Goal: Navigation & Orientation: Find specific page/section

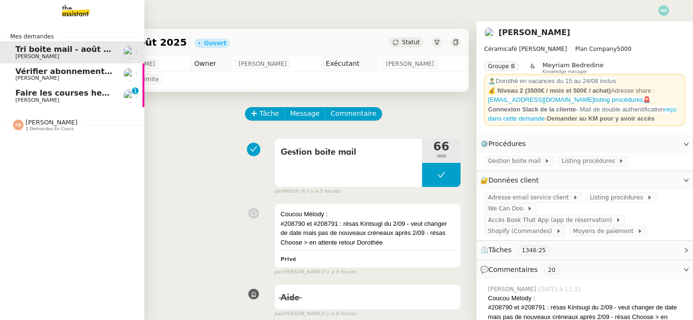
click at [19, 96] on span "Faire les courses hebdomadaires" at bounding box center [86, 93] width 143 height 9
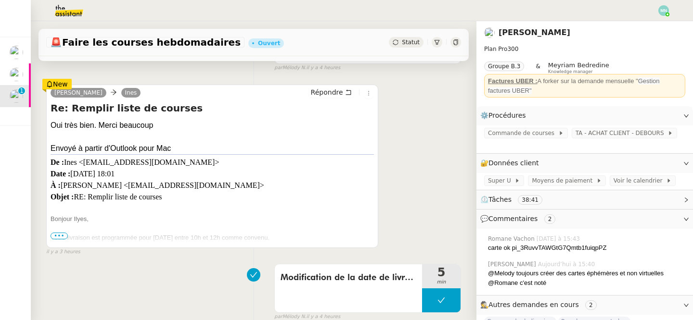
scroll to position [201, 0]
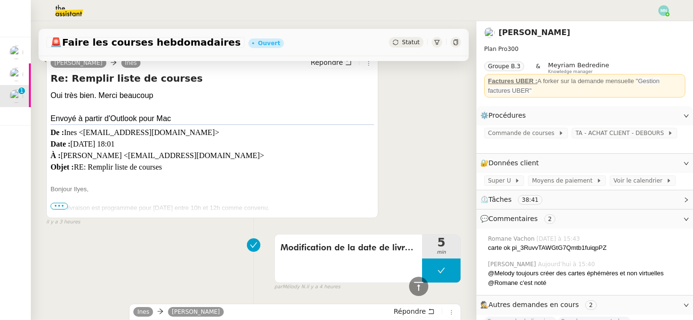
click at [63, 206] on span "•••" at bounding box center [59, 206] width 17 height 7
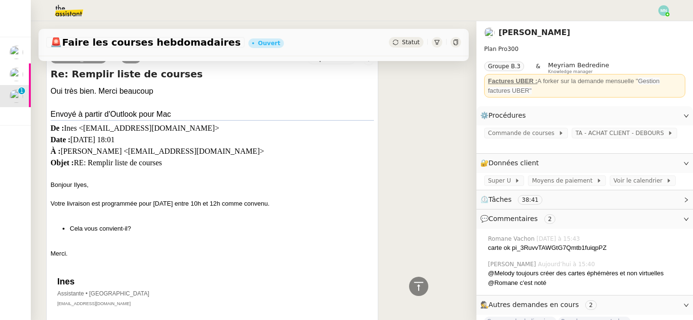
scroll to position [0, 0]
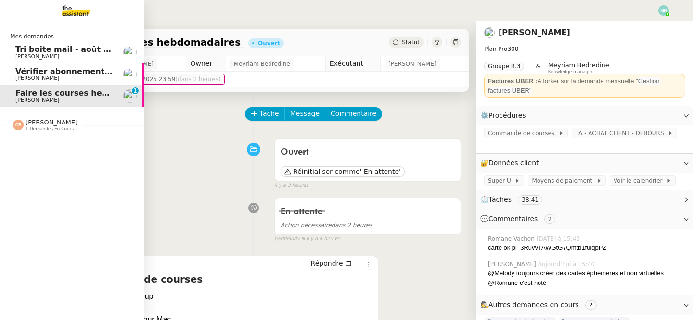
click at [51, 71] on span "Vérifier abonnements EDF et créer tableau consommation" at bounding box center [141, 71] width 252 height 9
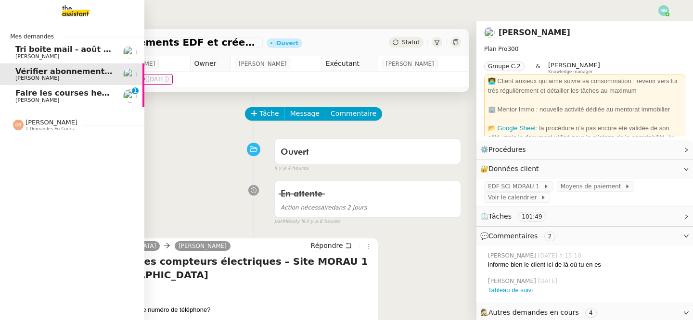
click at [56, 51] on span "Tri boite mail - août 2025" at bounding box center [69, 49] width 109 height 9
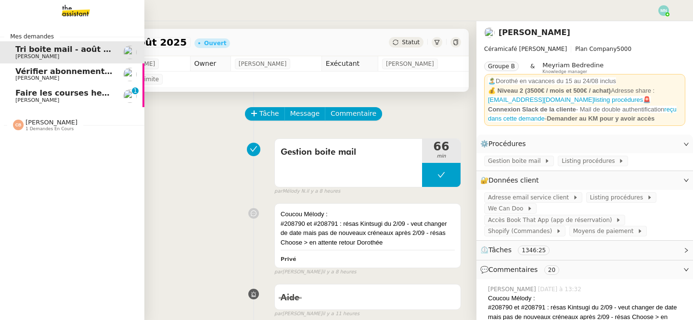
click at [55, 78] on span "[PERSON_NAME]" at bounding box center [37, 78] width 44 height 6
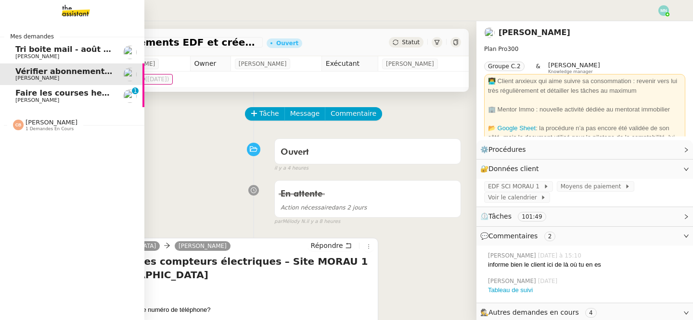
click at [59, 53] on span "[PERSON_NAME]" at bounding box center [37, 56] width 44 height 6
